Goal: Communication & Community: Connect with others

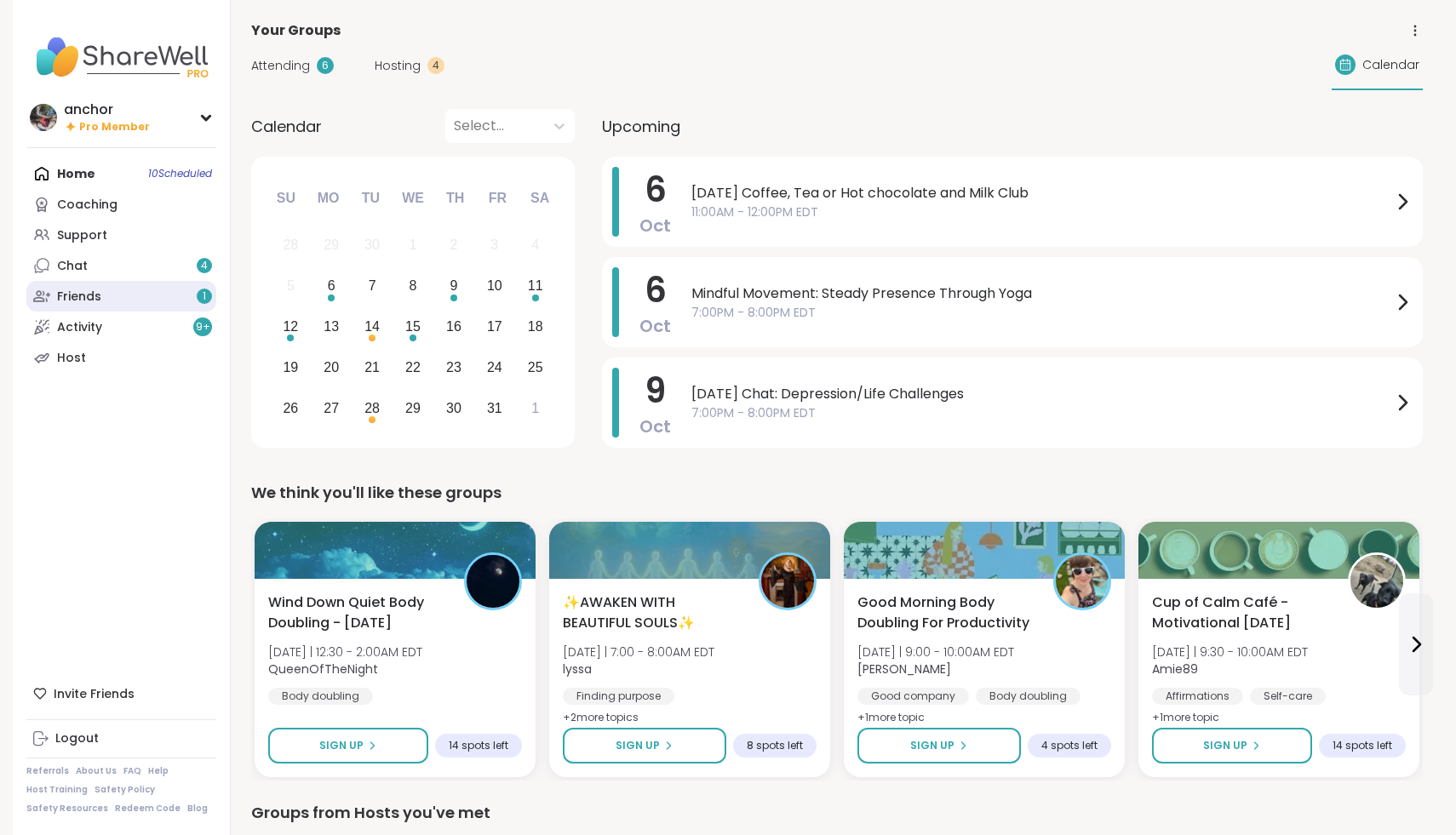
click at [134, 295] on link "Friends 1" at bounding box center [120, 296] width 190 height 31
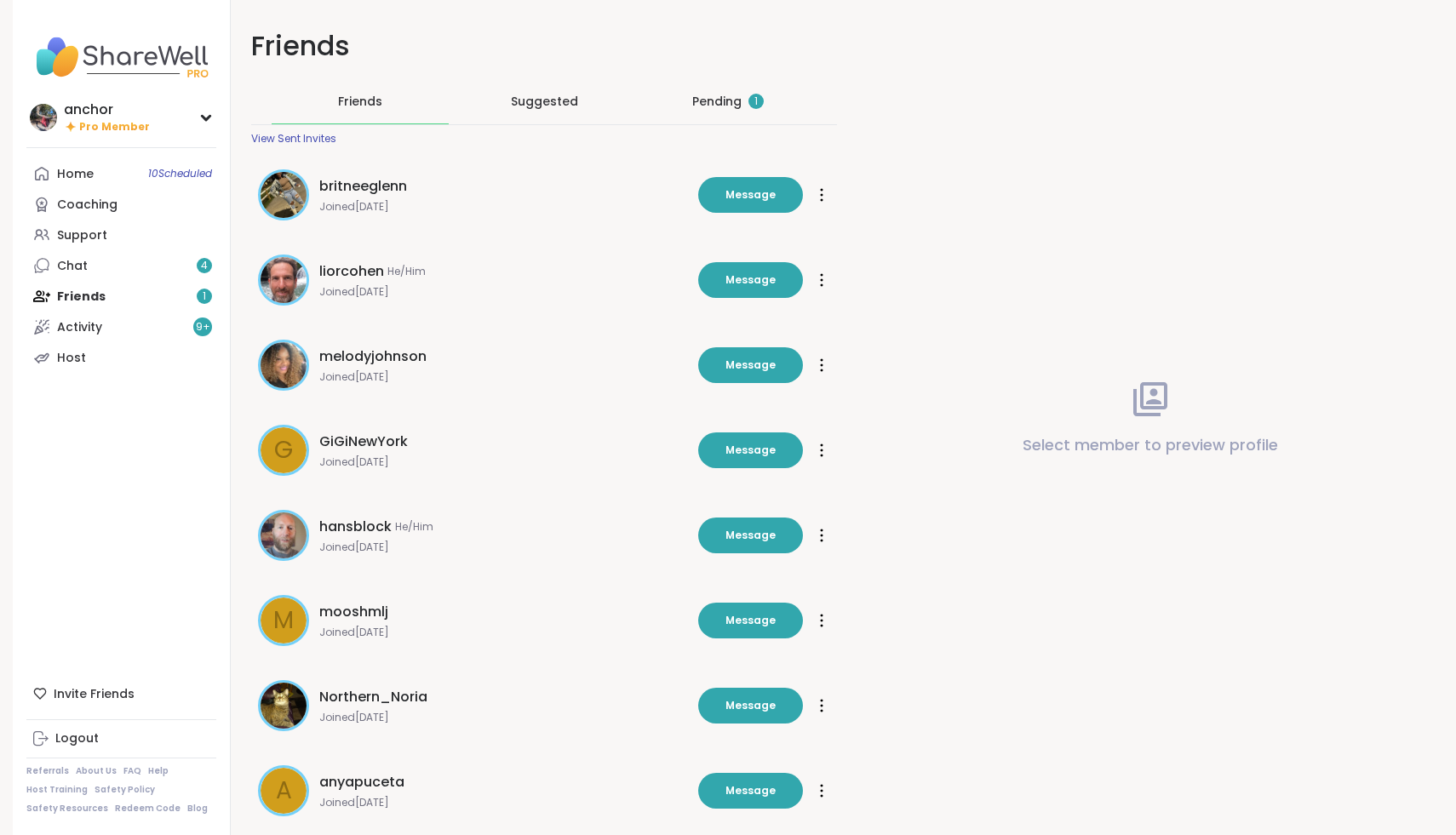
click at [728, 105] on div "Pending 1" at bounding box center [728, 101] width 71 height 17
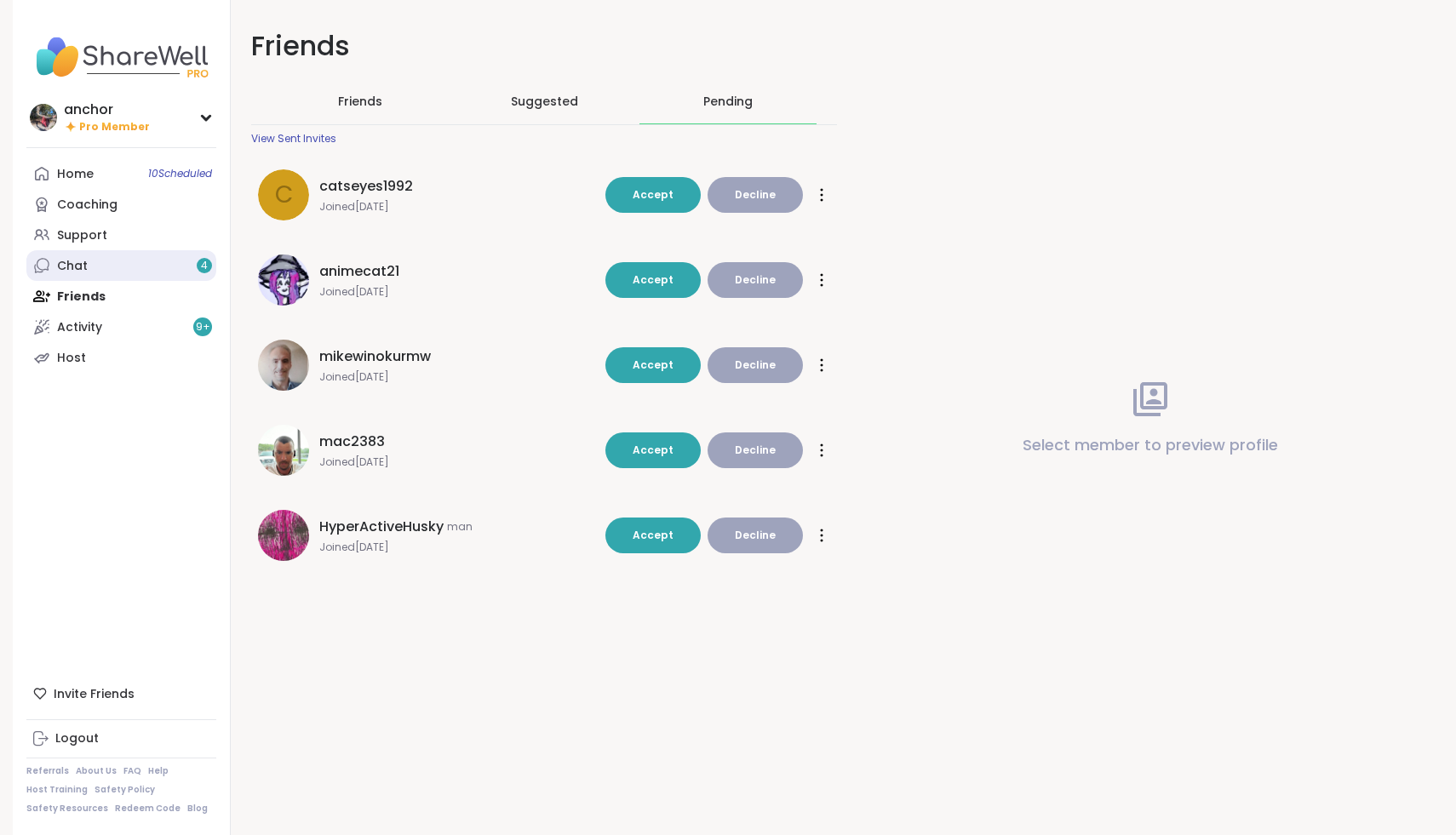
click at [101, 270] on link "Chat 4" at bounding box center [120, 266] width 190 height 31
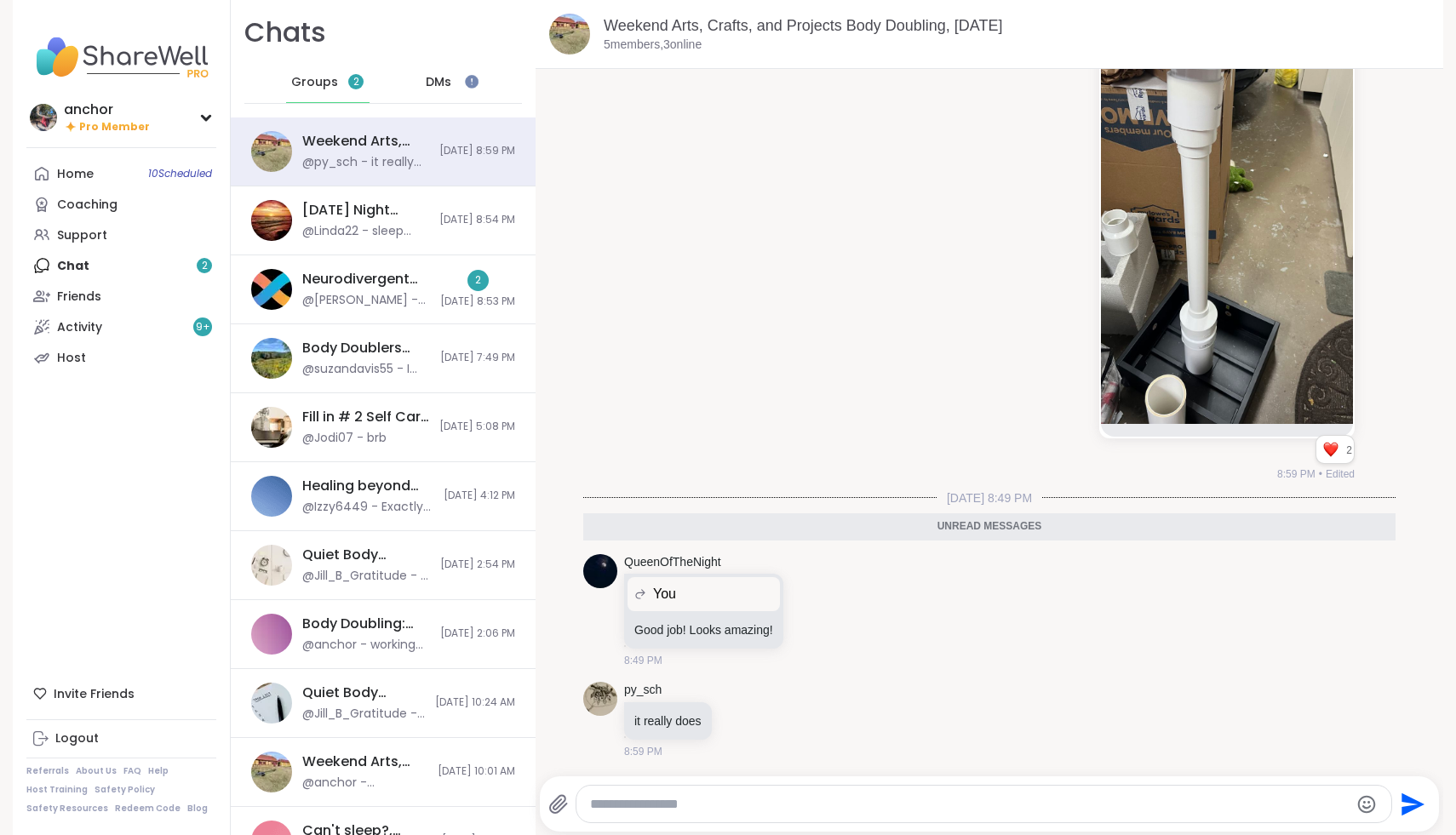
click at [348, 78] on span "2" at bounding box center [356, 82] width 15 height 15
click at [305, 82] on span "Groups" at bounding box center [315, 83] width 47 height 17
